Goal: Information Seeking & Learning: Learn about a topic

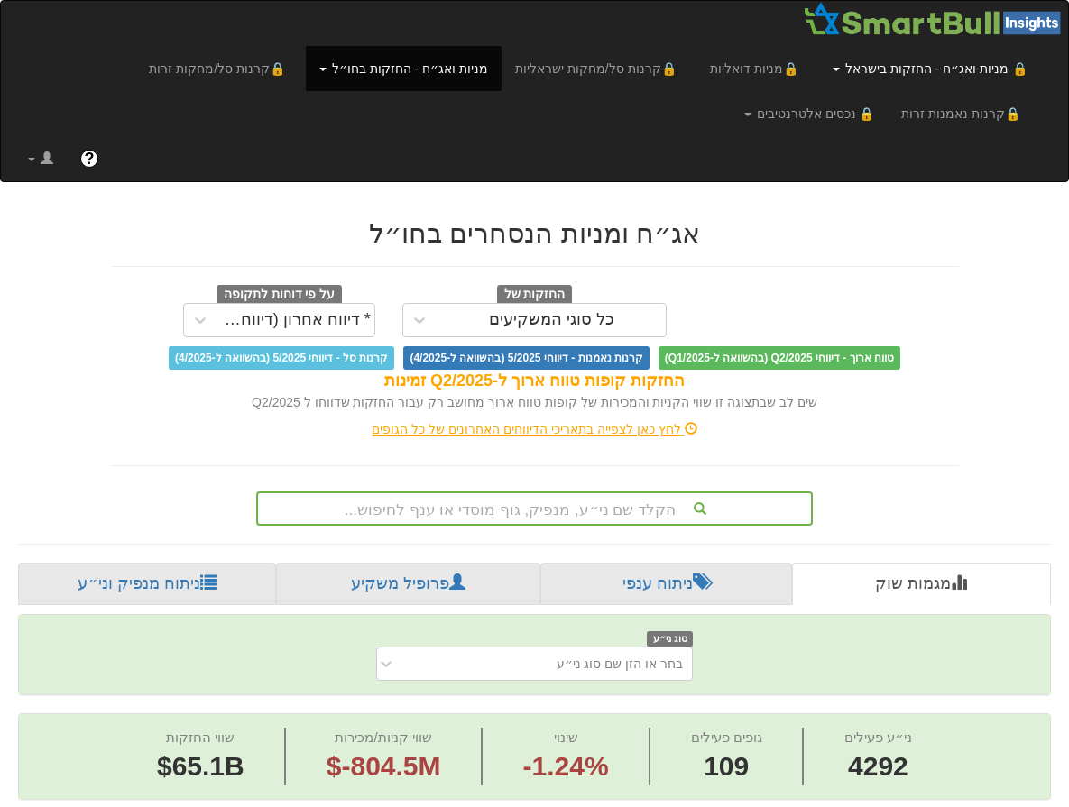
click at [922, 64] on link "🔒 מניות ואג״ח - החזקות בישראל" at bounding box center [930, 68] width 222 height 45
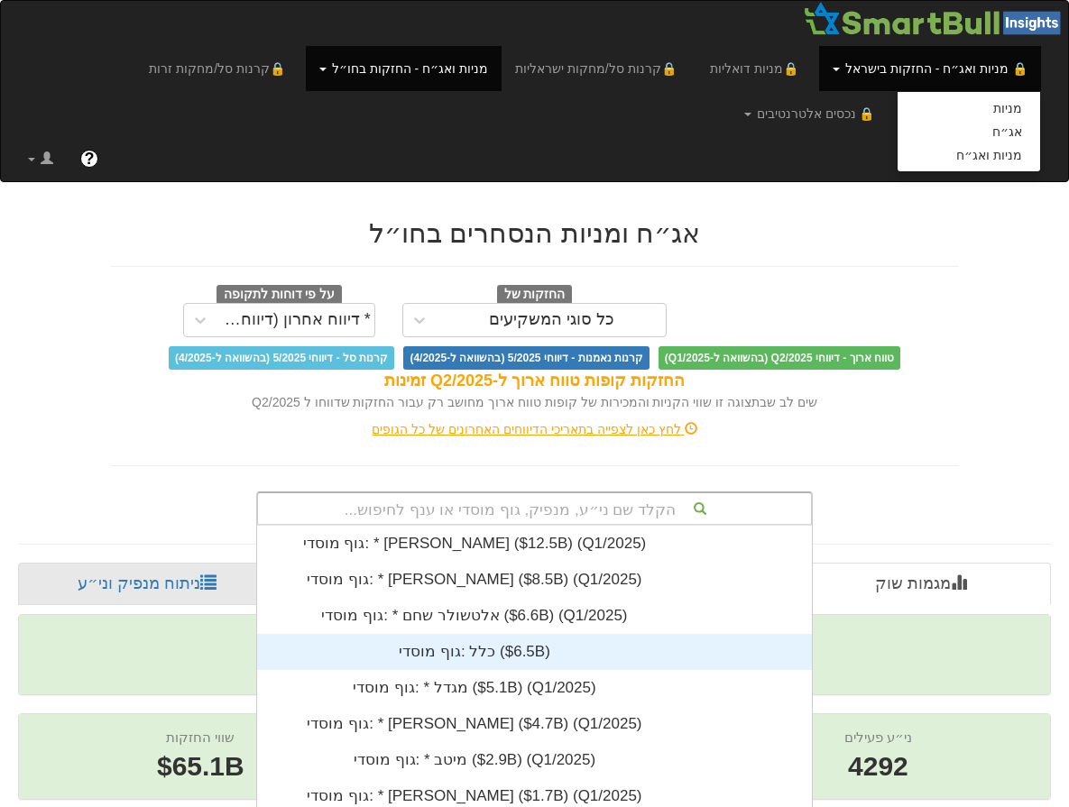
scroll to position [155, 0]
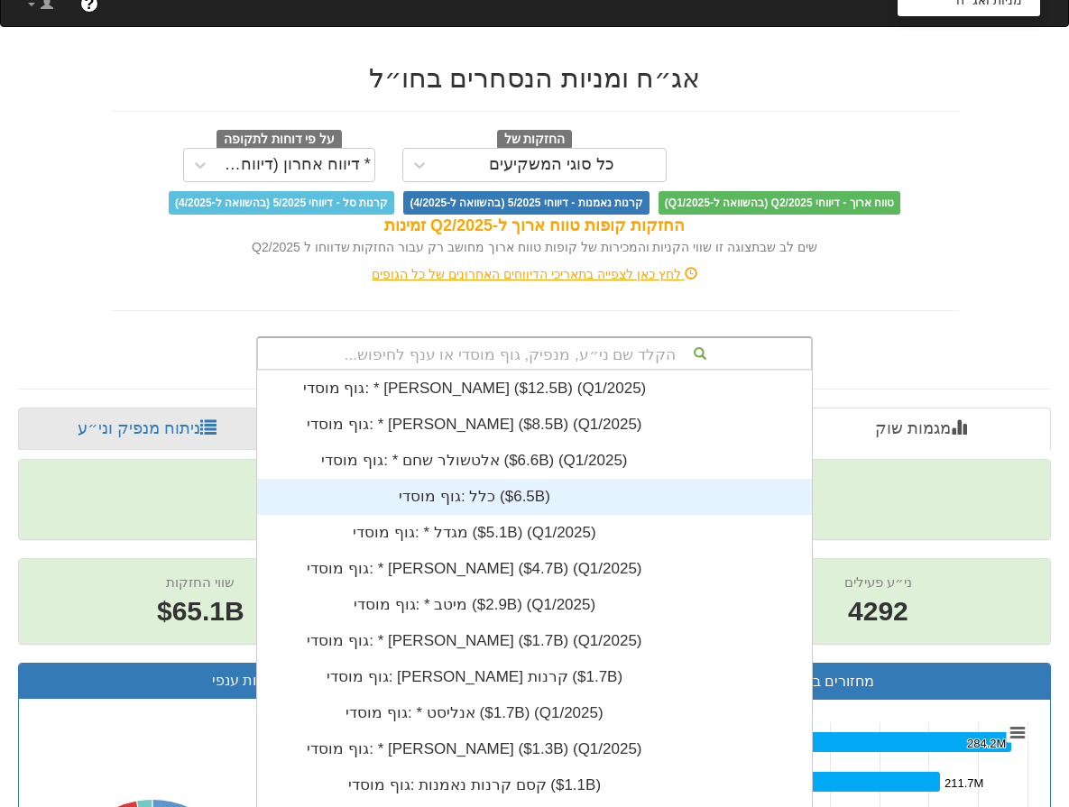
click at [528, 371] on div "הקלד שם ני״ע, מנפיק, גוף מוסדי או ענף לחיפוש... גוף מוסדי: * ‎[PERSON_NAME] ‎($…" at bounding box center [534, 354] width 557 height 34
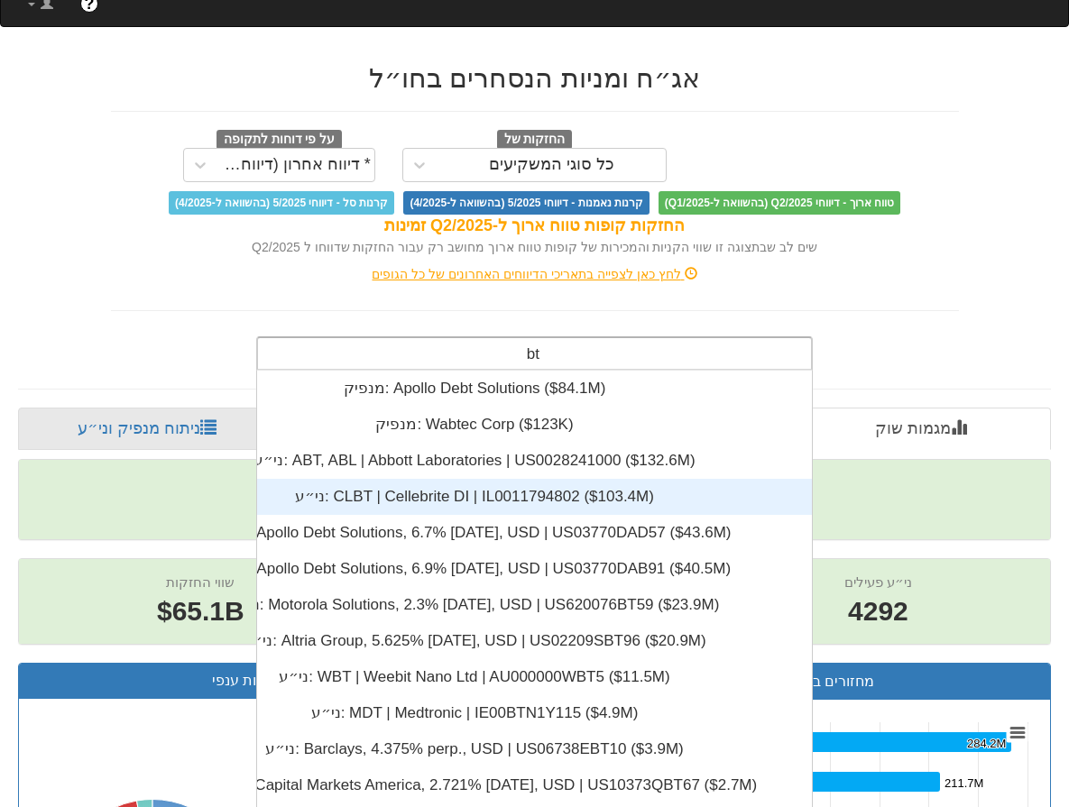
type input "b"
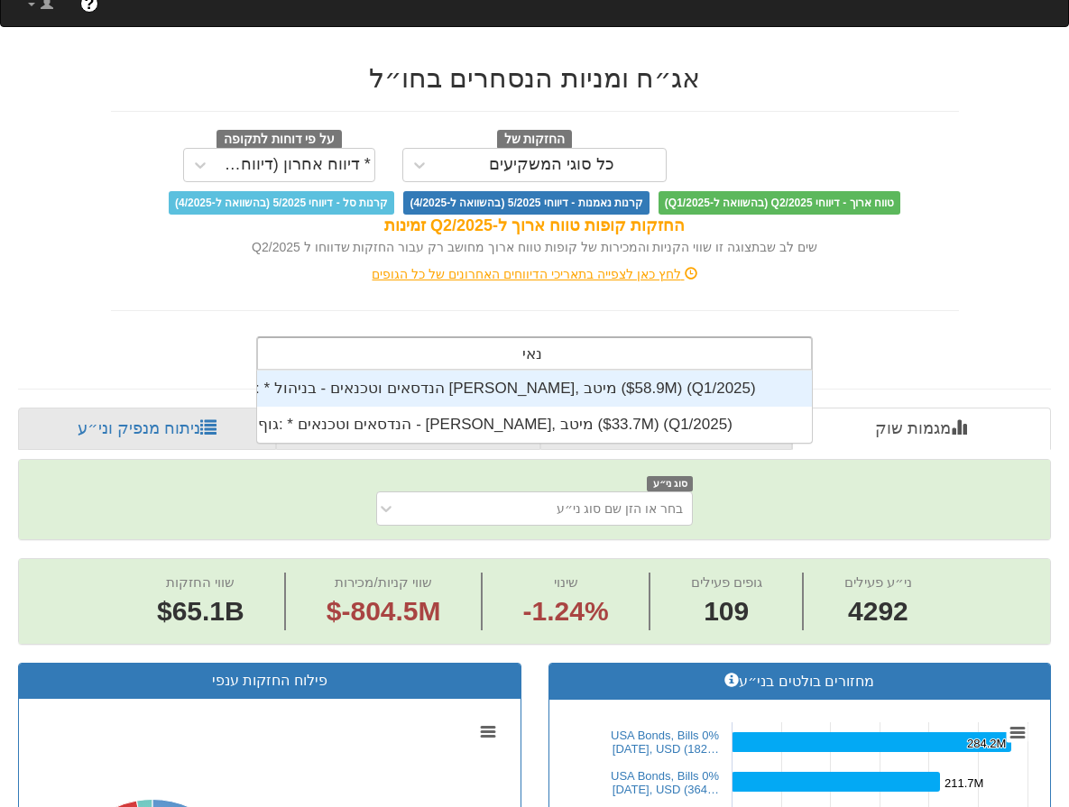
scroll to position [72, 0]
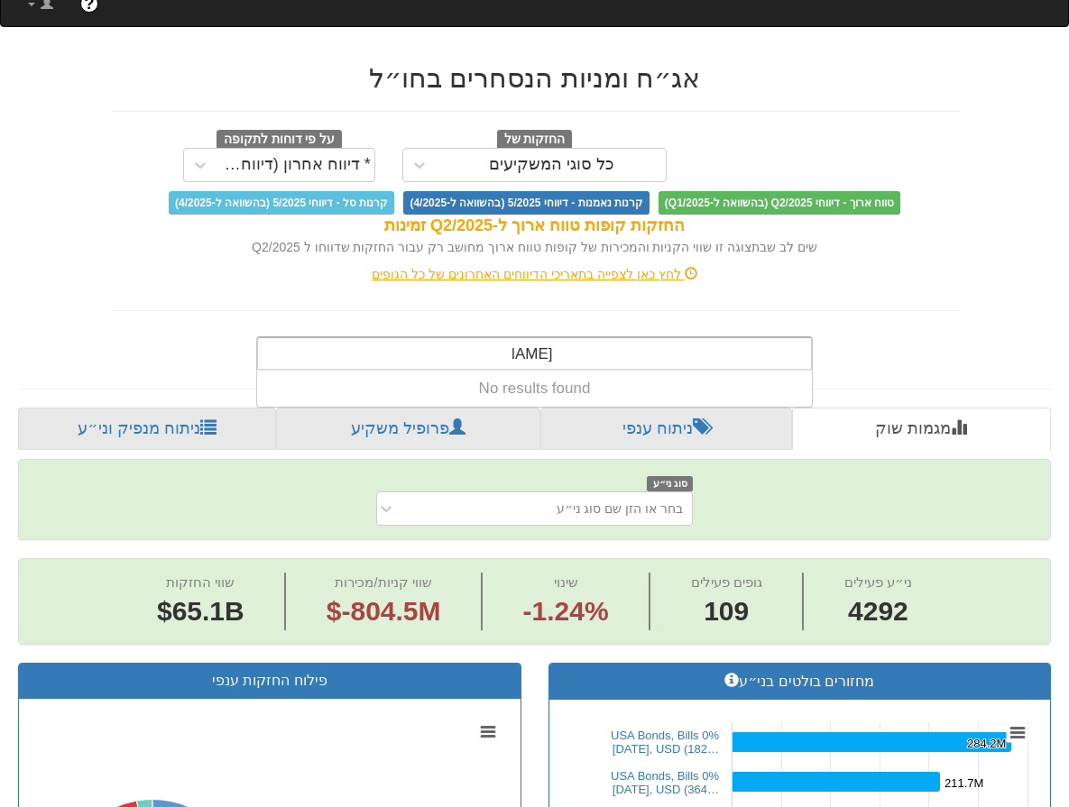
click at [482, 355] on div "[PERSON_NAME]" at bounding box center [534, 353] width 553 height 31
drag, startPoint x: 564, startPoint y: 356, endPoint x: 500, endPoint y: 353, distance: 64.2
click at [516, 357] on div "[PERSON_NAME]" at bounding box center [534, 353] width 553 height 31
click at [512, 353] on input "[PERSON_NAME]" at bounding box center [532, 356] width 41 height 36
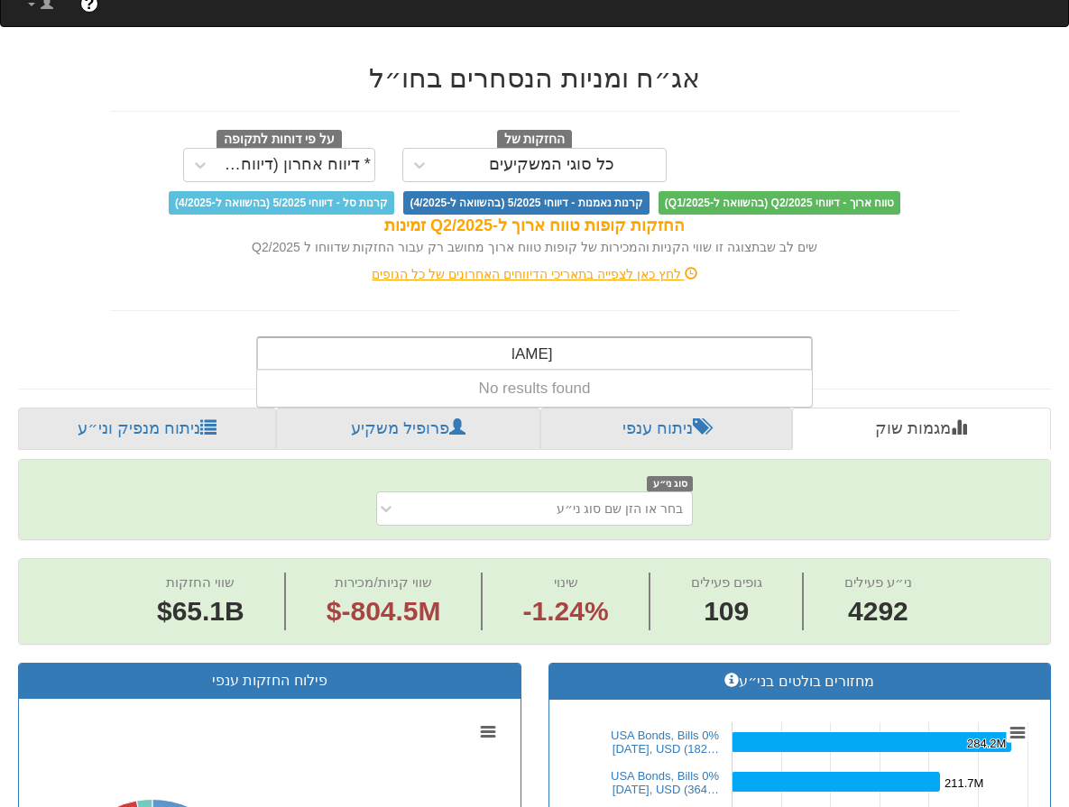
click at [512, 353] on input "[PERSON_NAME]" at bounding box center [532, 356] width 41 height 36
type input "נאיקס"
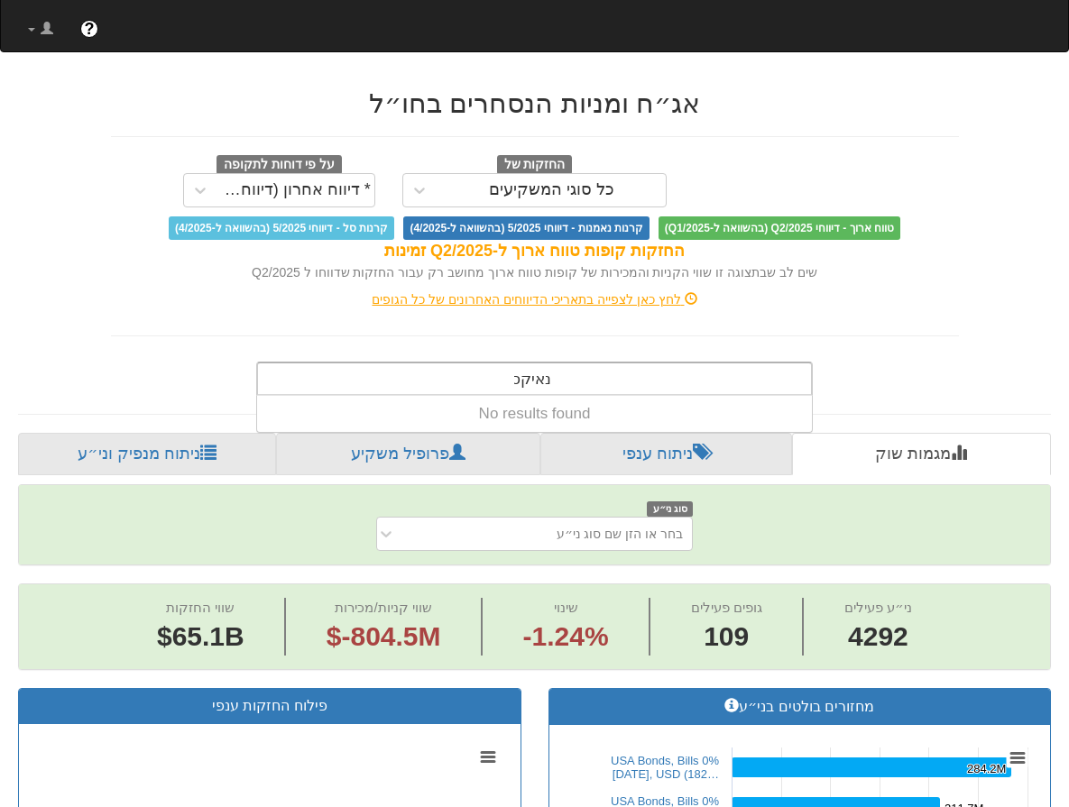
scroll to position [0, 0]
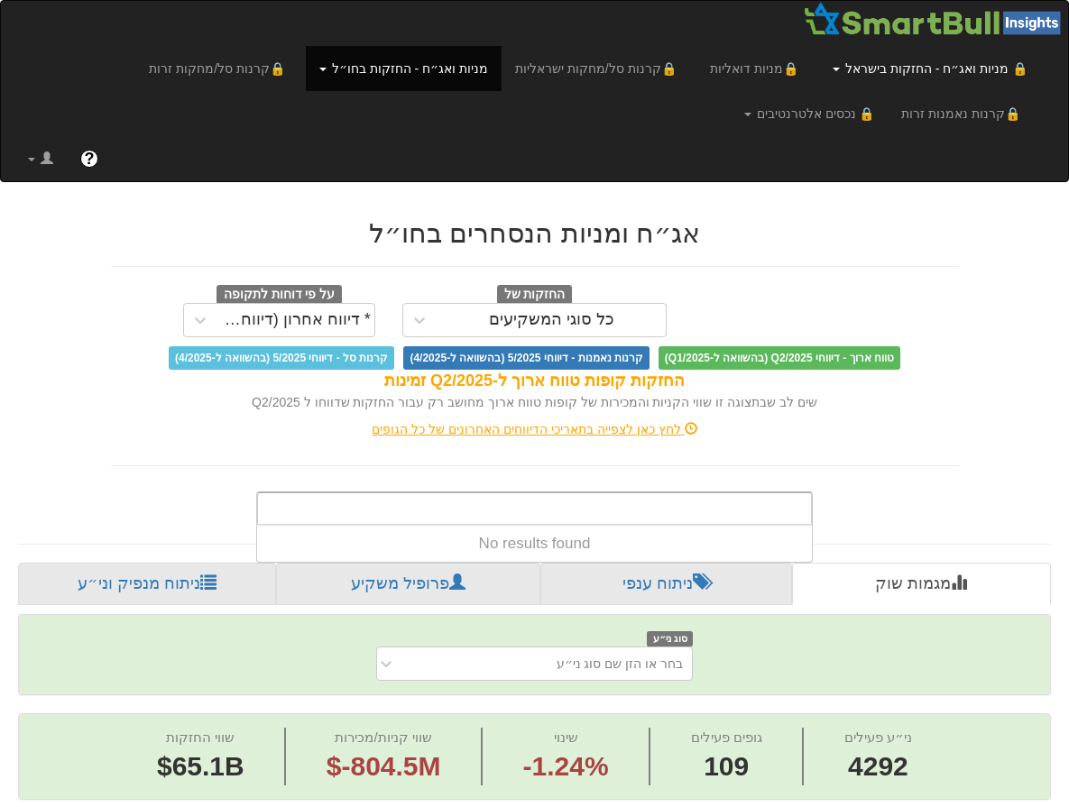
click at [969, 70] on link "🔒 מניות ואג״ח - החזקות בישראל" at bounding box center [930, 68] width 222 height 45
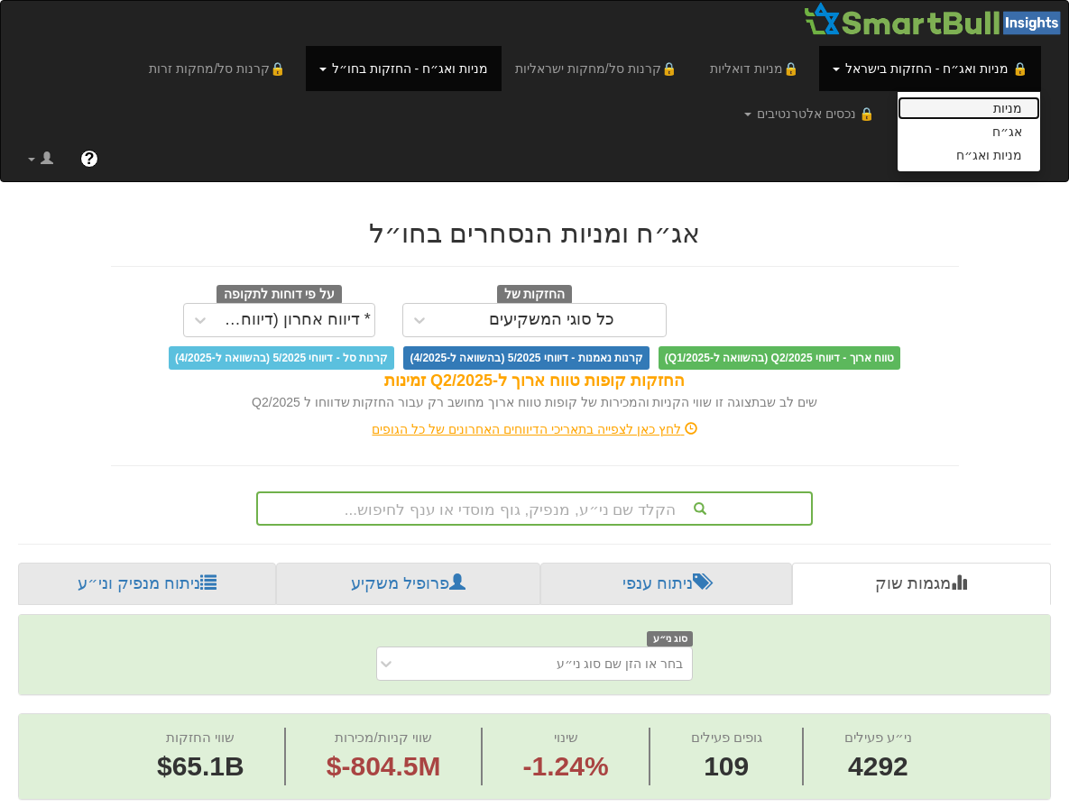
click at [984, 104] on link "מניות" at bounding box center [969, 108] width 143 height 23
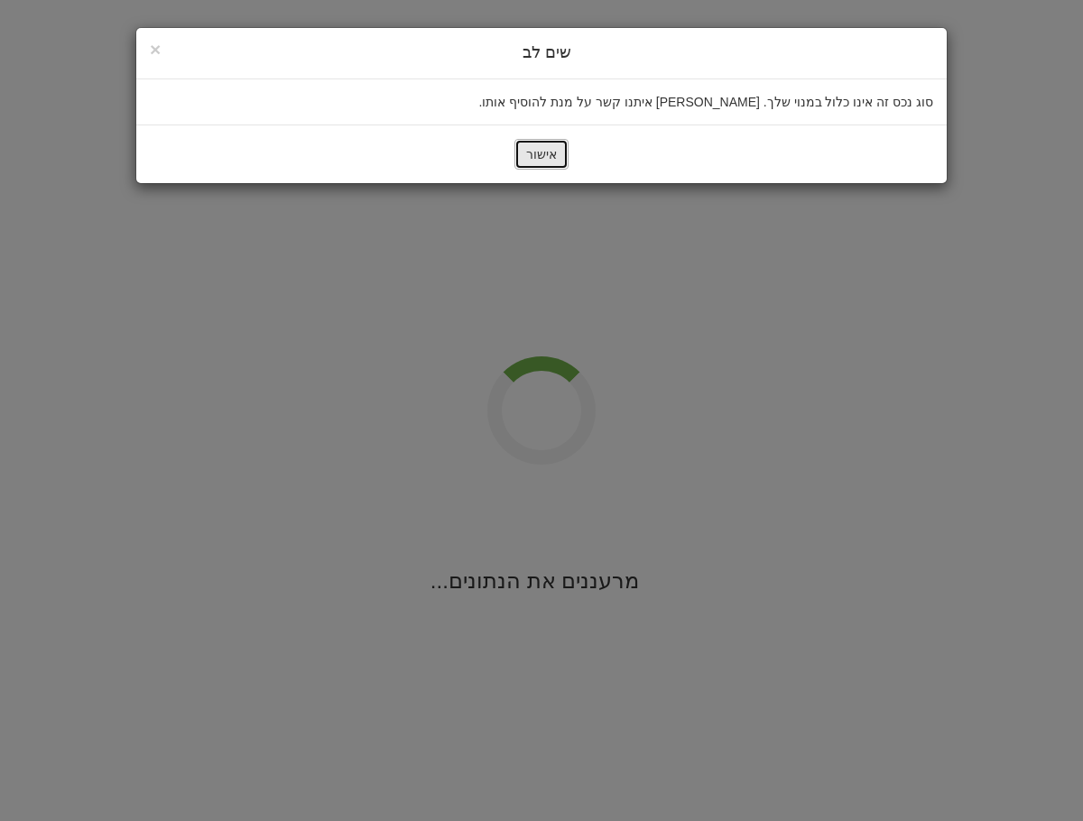
click at [551, 160] on button "אישור" at bounding box center [541, 154] width 54 height 31
